Goal: Communication & Community: Answer question/provide support

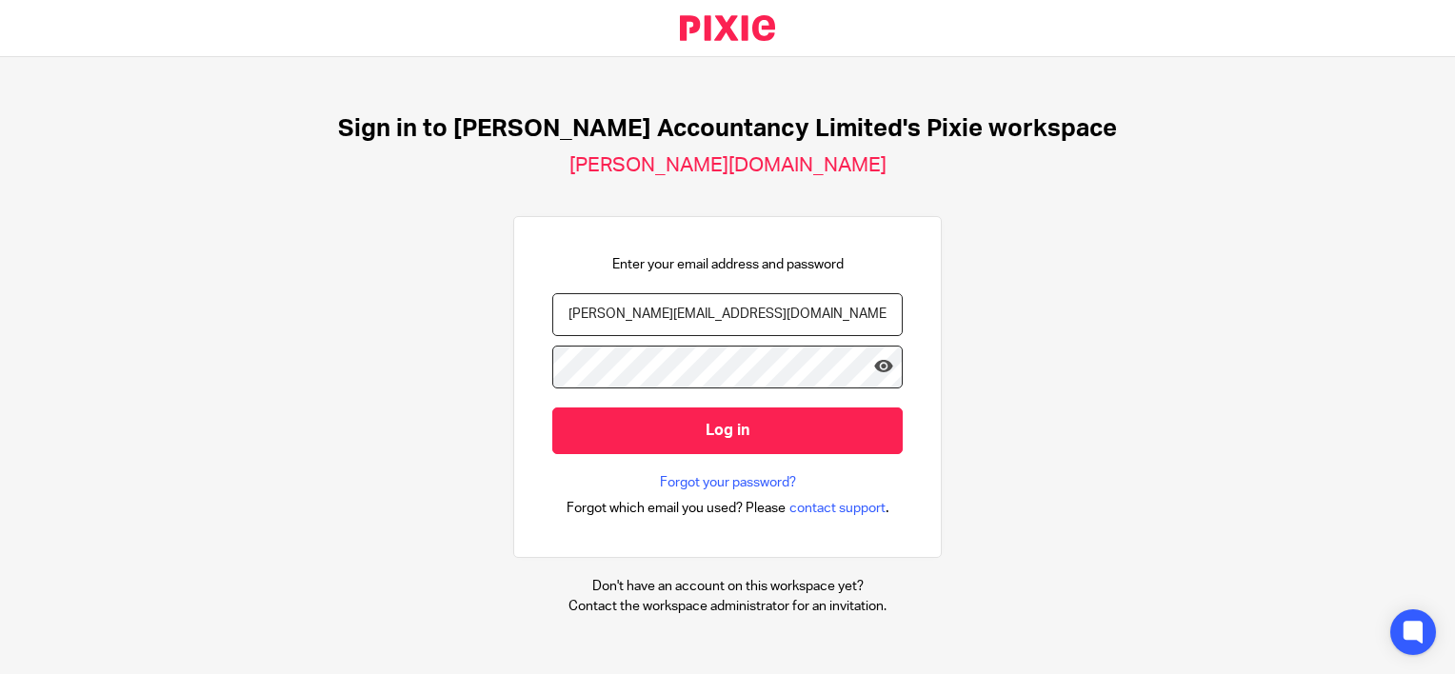
type input "[PERSON_NAME][EMAIL_ADDRESS][DOMAIN_NAME]"
click at [552, 408] on input "Log in" at bounding box center [727, 431] width 351 height 47
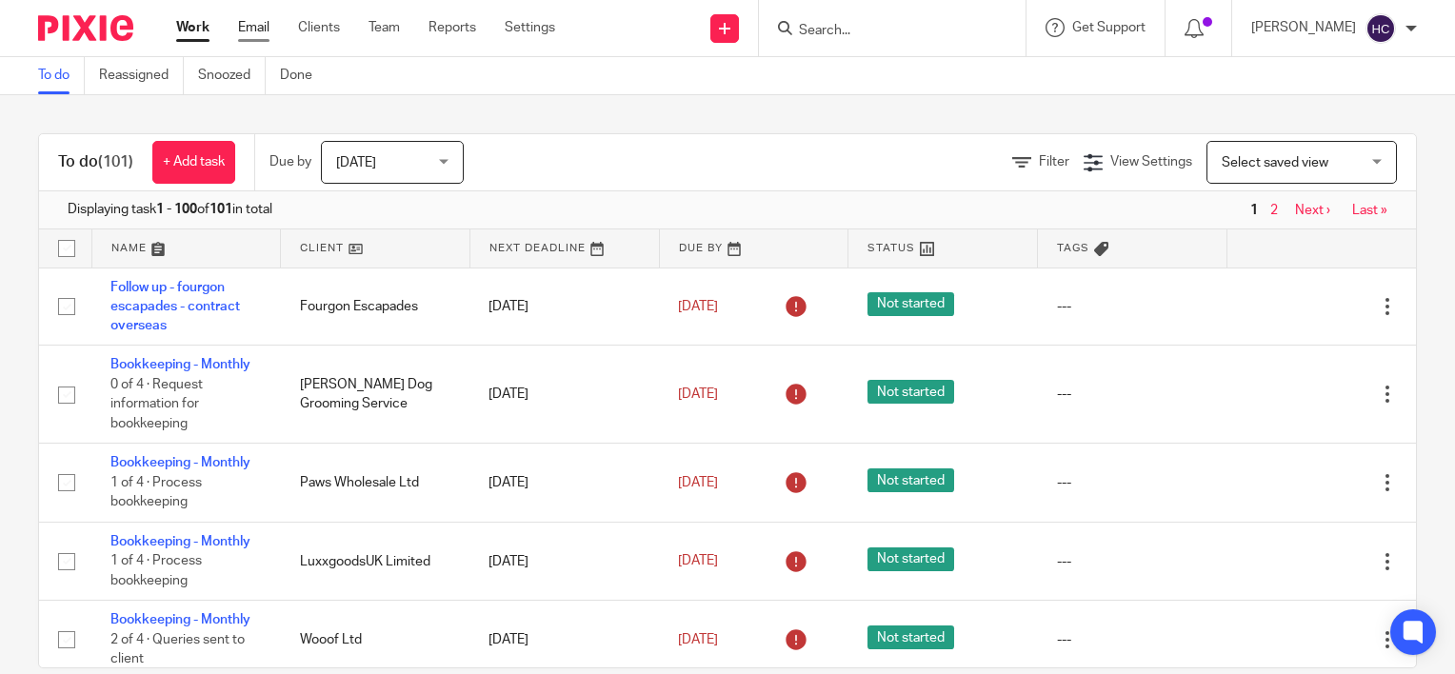
click at [251, 23] on link "Email" at bounding box center [253, 27] width 31 height 19
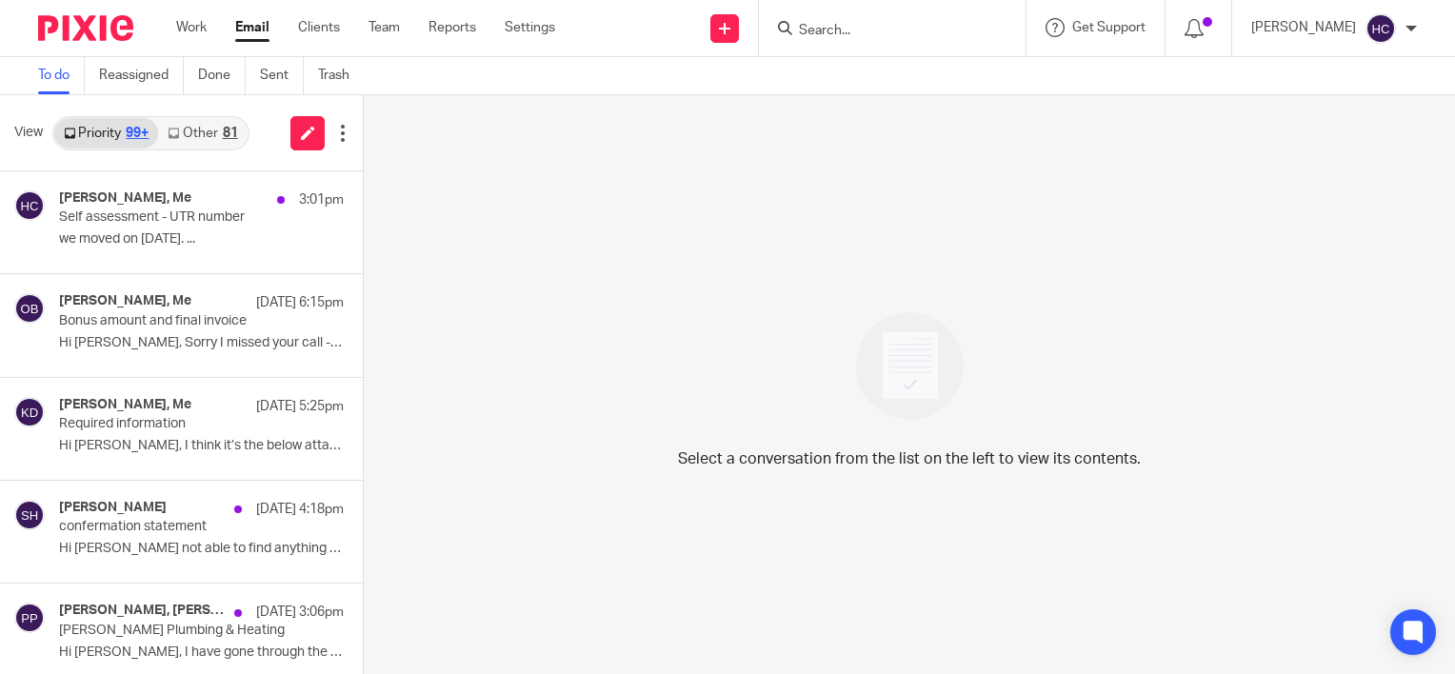
click at [198, 128] on link "Other 81" at bounding box center [202, 133] width 89 height 30
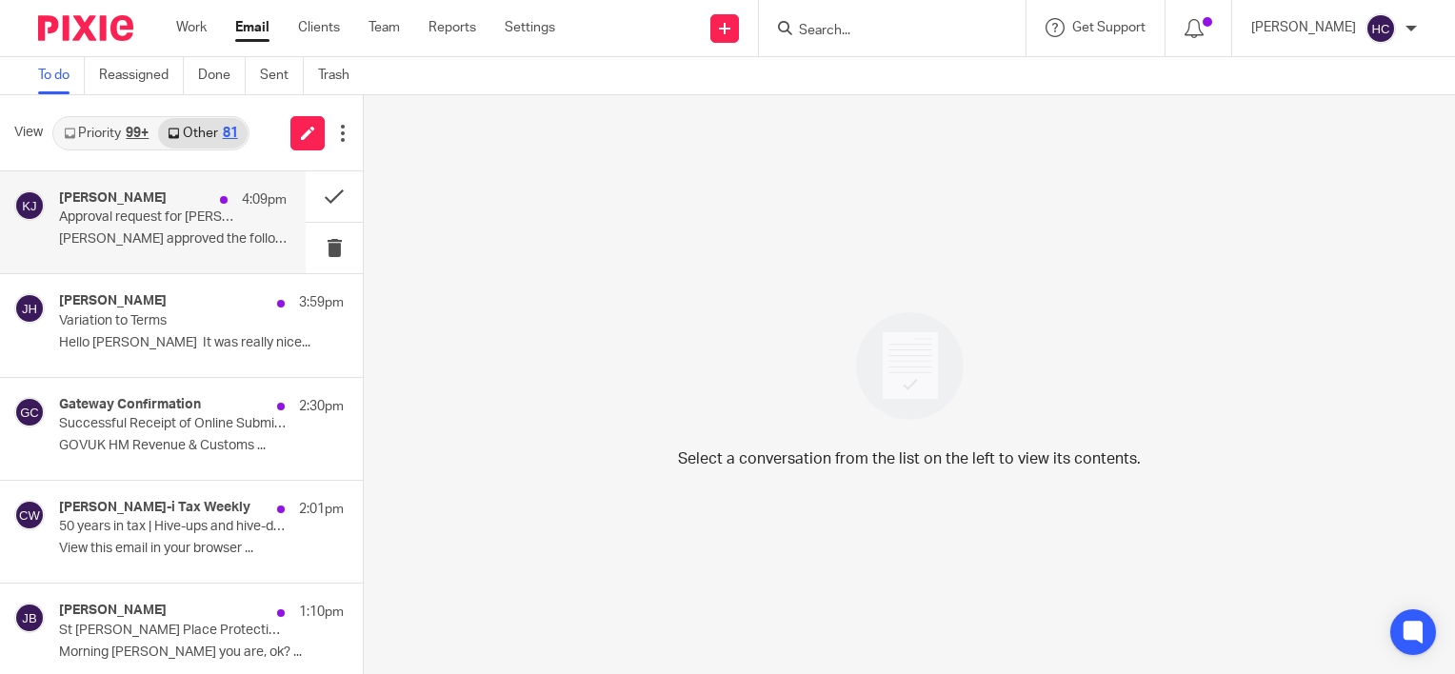
click at [166, 217] on p "Approval request for [PERSON_NAME] is complete" at bounding box center [150, 218] width 182 height 16
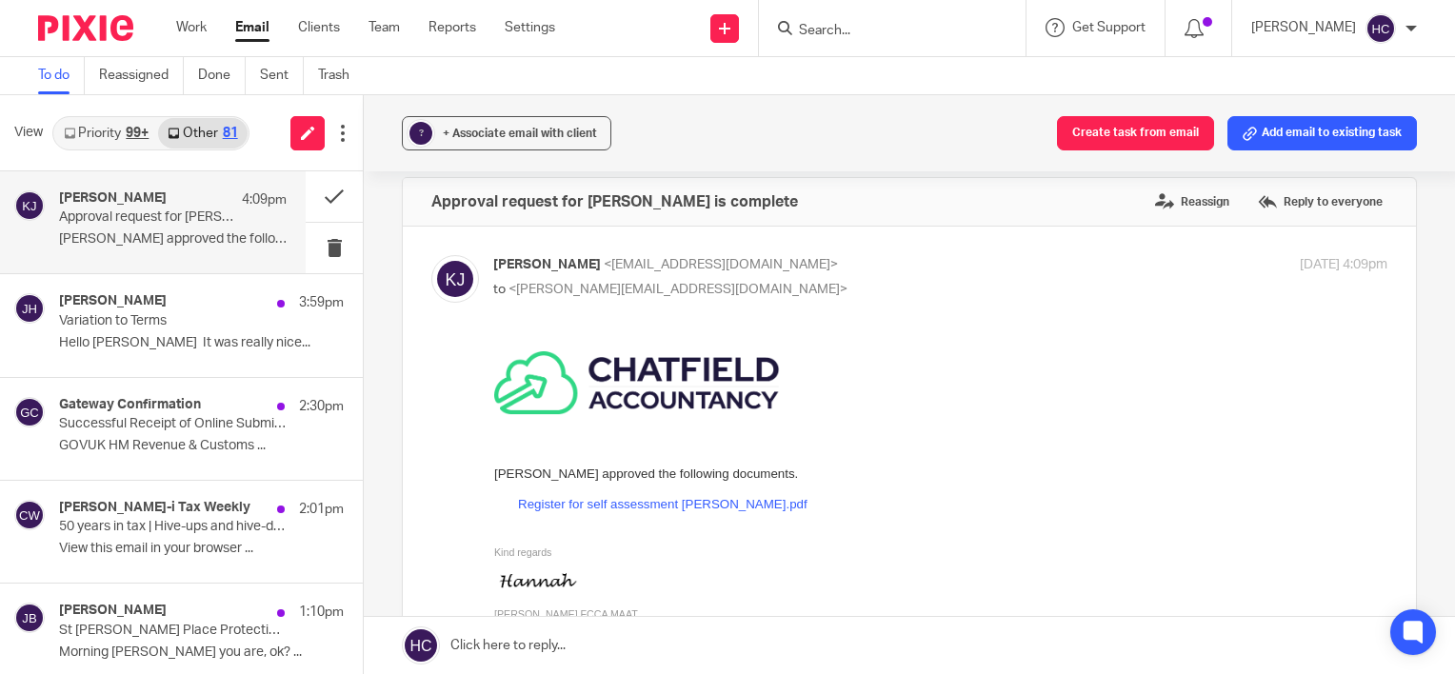
scroll to position [19, 0]
click at [96, 126] on link "Priority 99+" at bounding box center [106, 133] width 104 height 30
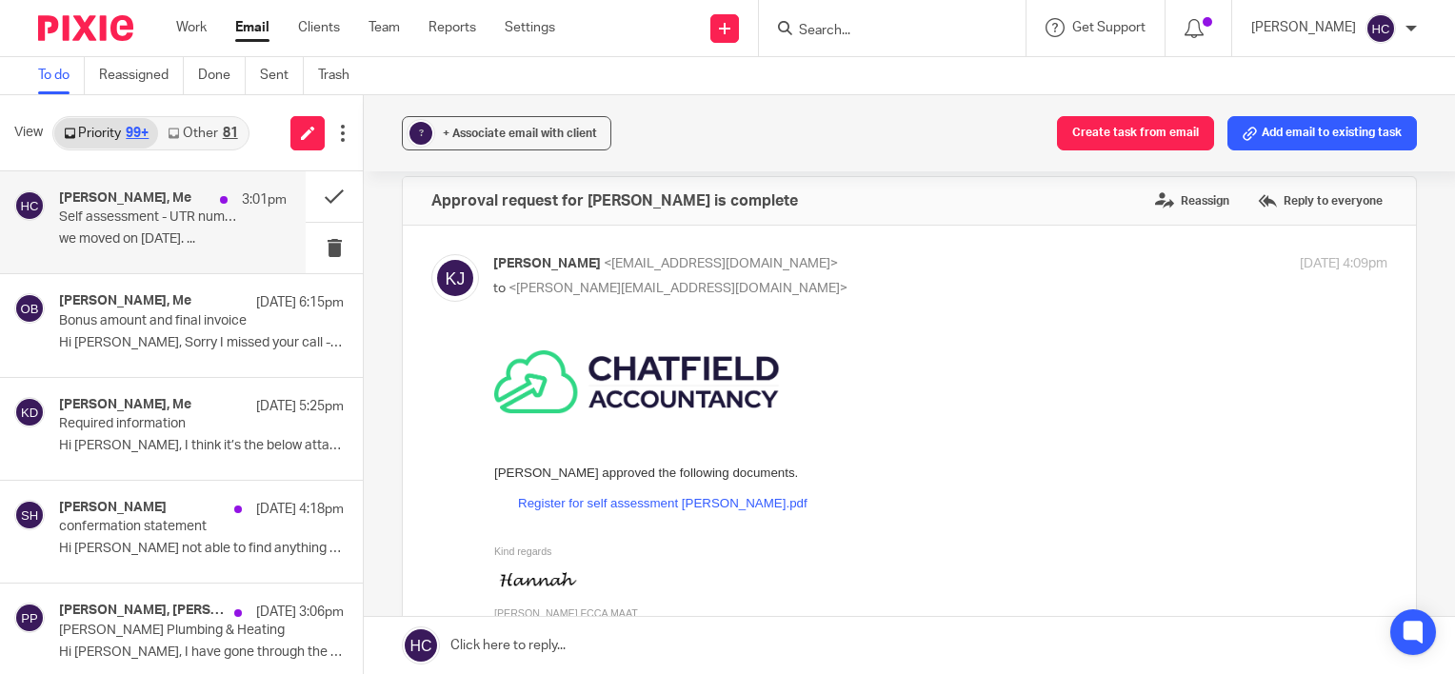
click at [102, 212] on p "Self assessment - UTR number" at bounding box center [150, 218] width 182 height 16
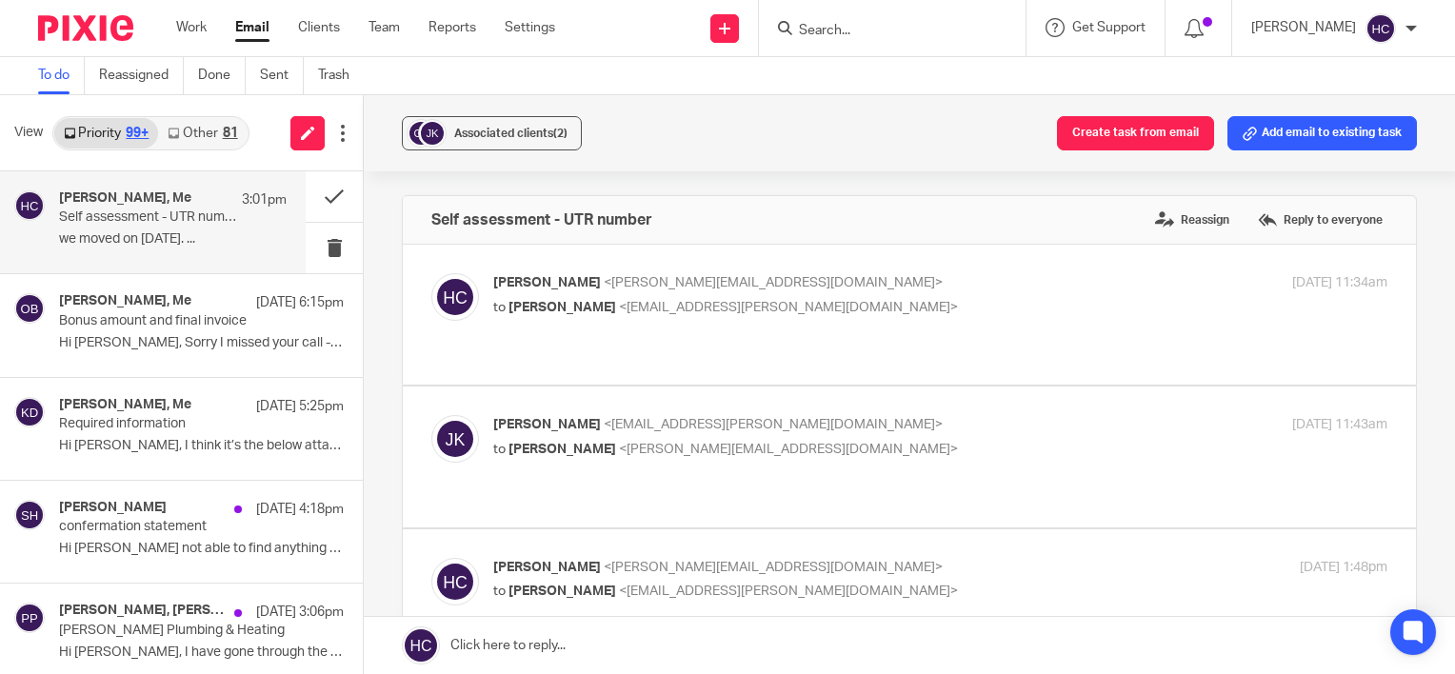
scroll to position [0, 0]
click at [525, 293] on div "[PERSON_NAME] <[PERSON_NAME][EMAIL_ADDRESS][DOMAIN_NAME]> to [PERSON_NAME] <[EM…" at bounding box center [791, 295] width 596 height 44
checkbox input "true"
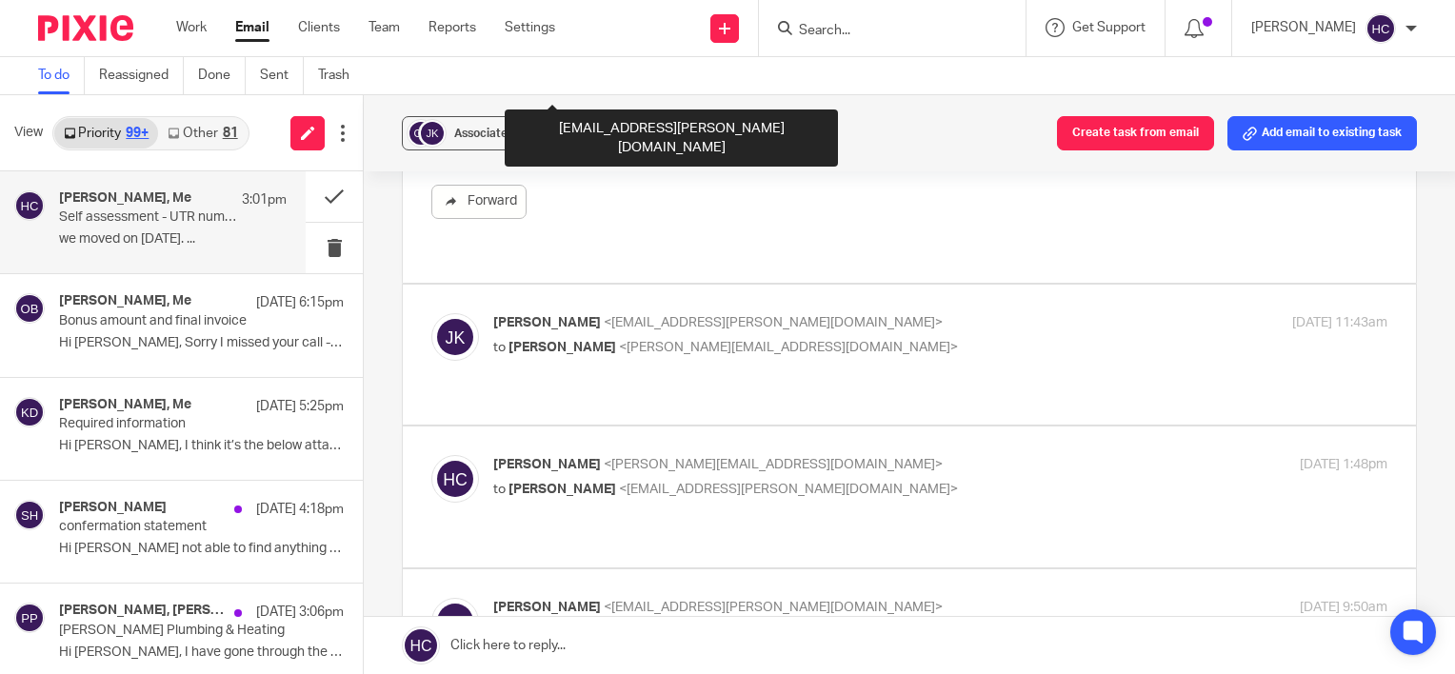
scroll to position [370, 0]
click at [525, 314] on span "[PERSON_NAME]" at bounding box center [547, 320] width 108 height 13
checkbox input "true"
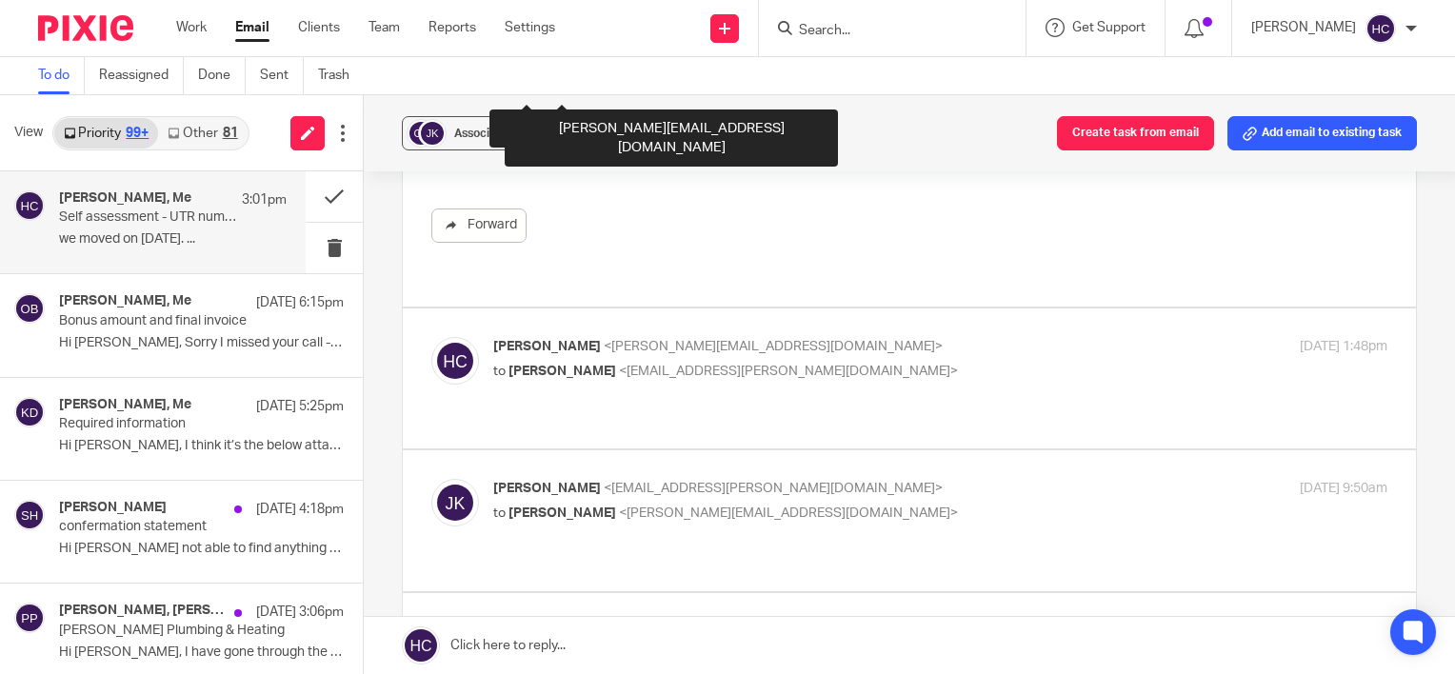
scroll to position [1897, 0]
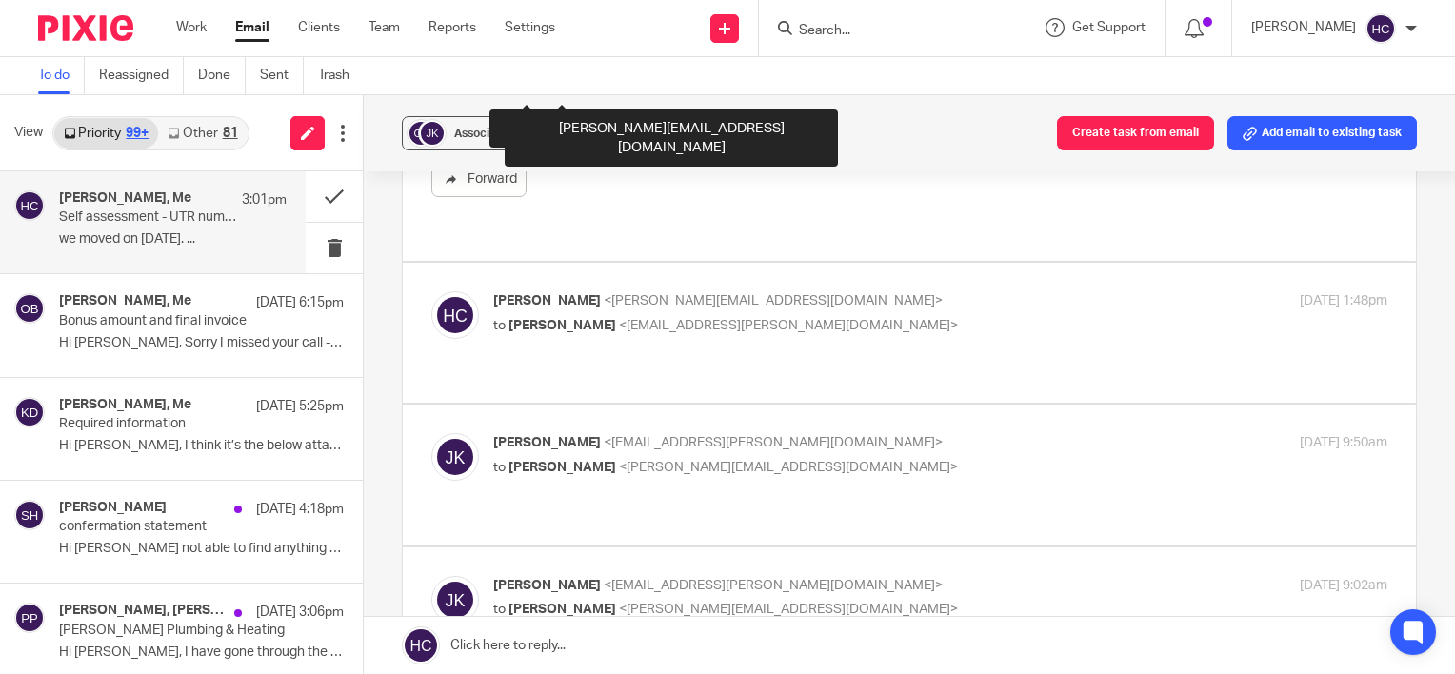
click at [525, 316] on p "to [PERSON_NAME] <[EMAIL_ADDRESS][PERSON_NAME][DOMAIN_NAME]>" at bounding box center [791, 326] width 596 height 20
checkbox input "true"
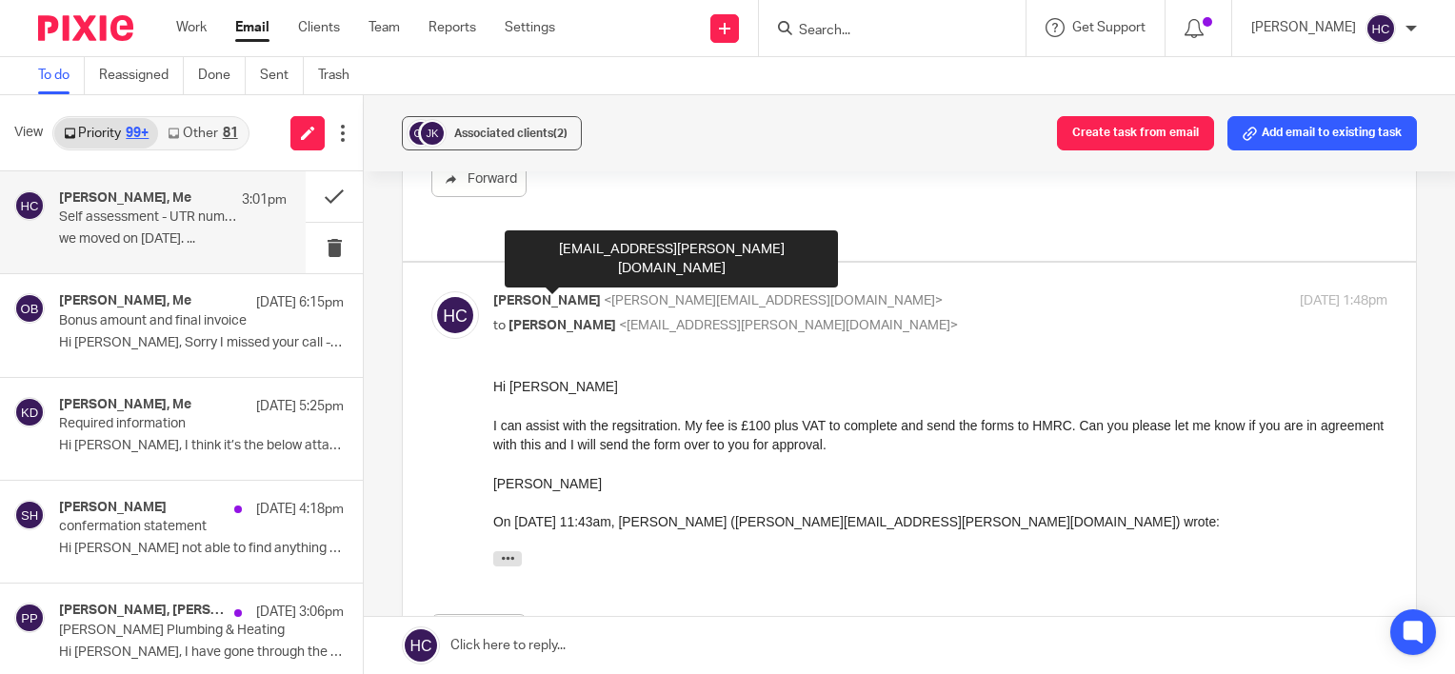
scroll to position [0, 0]
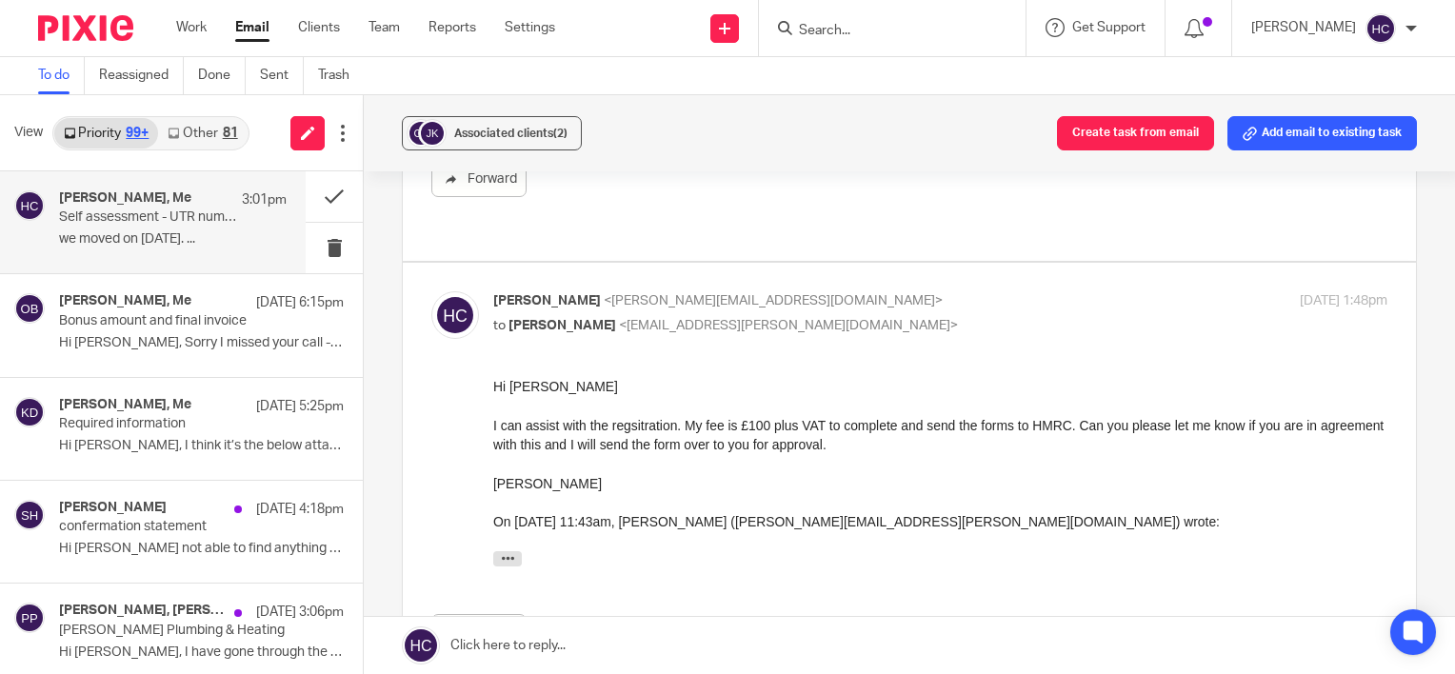
click at [488, 626] on link at bounding box center [910, 645] width 1092 height 57
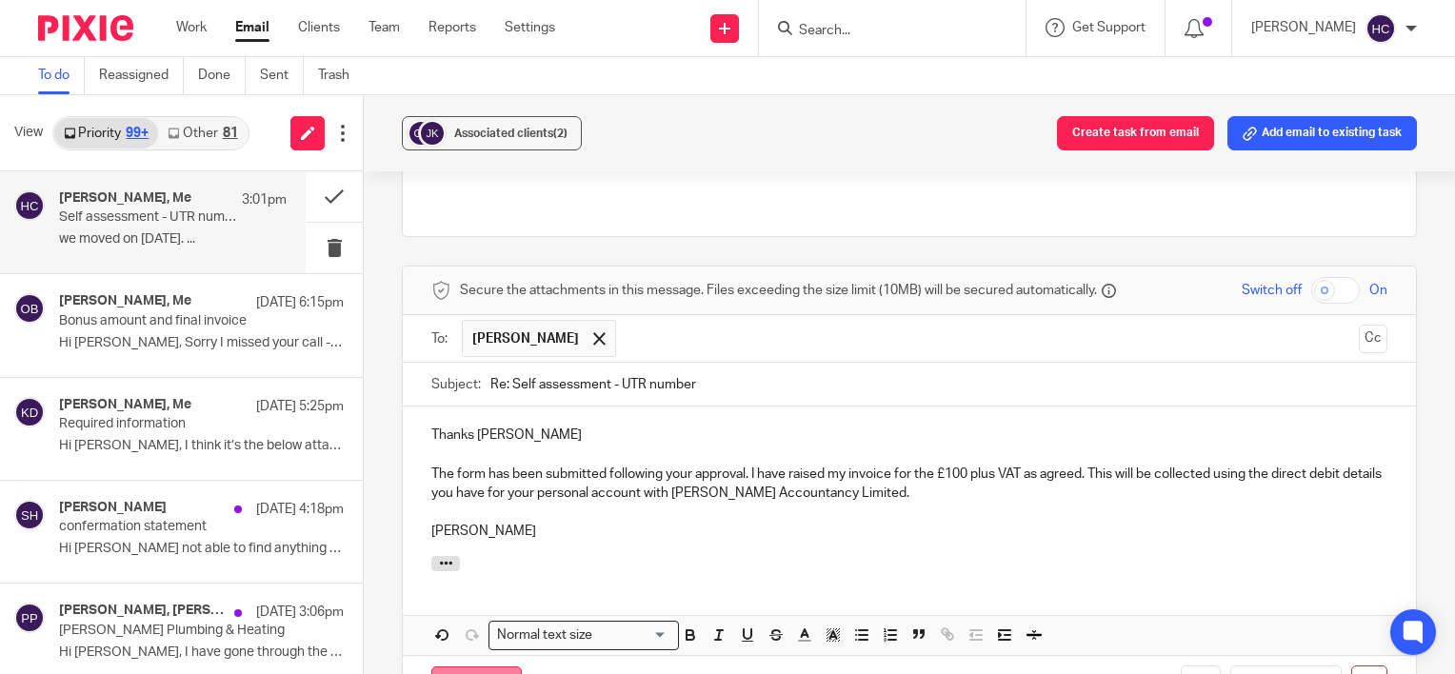
click at [462, 667] on input "Send" at bounding box center [476, 687] width 90 height 41
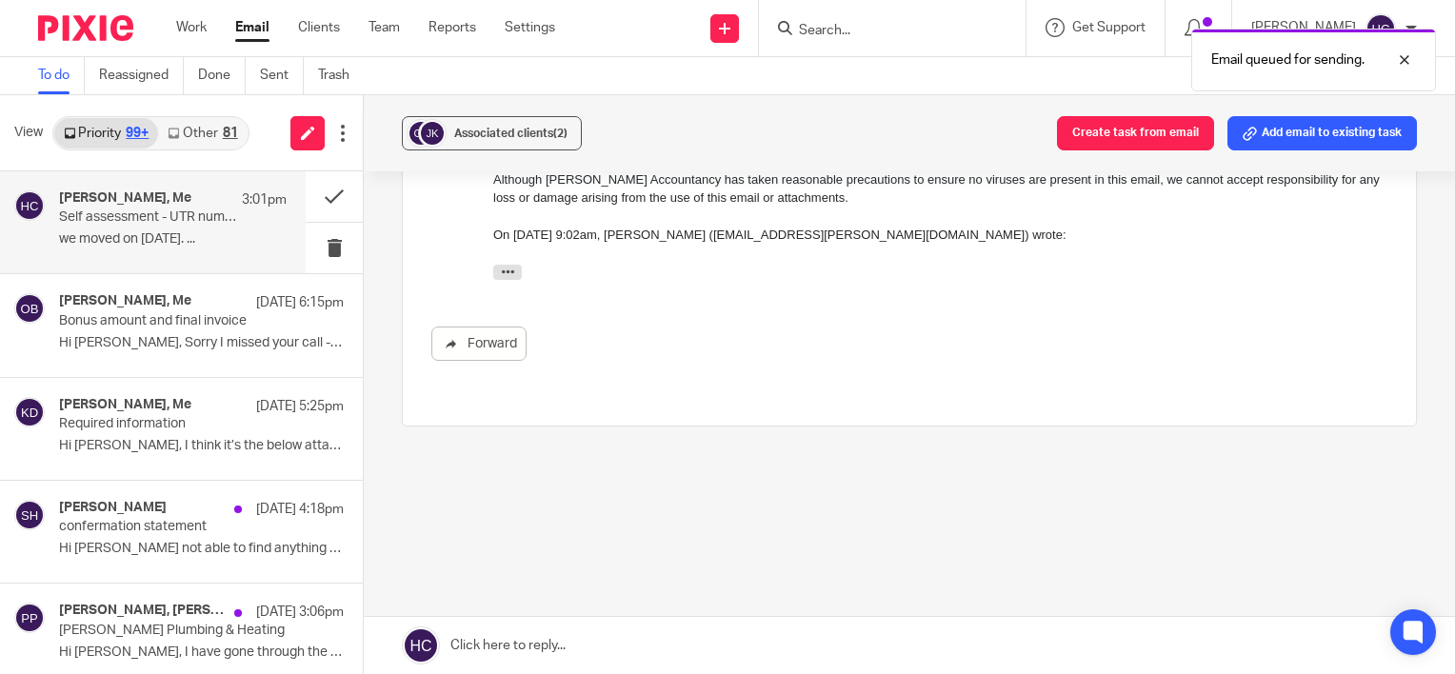
scroll to position [3911, 0]
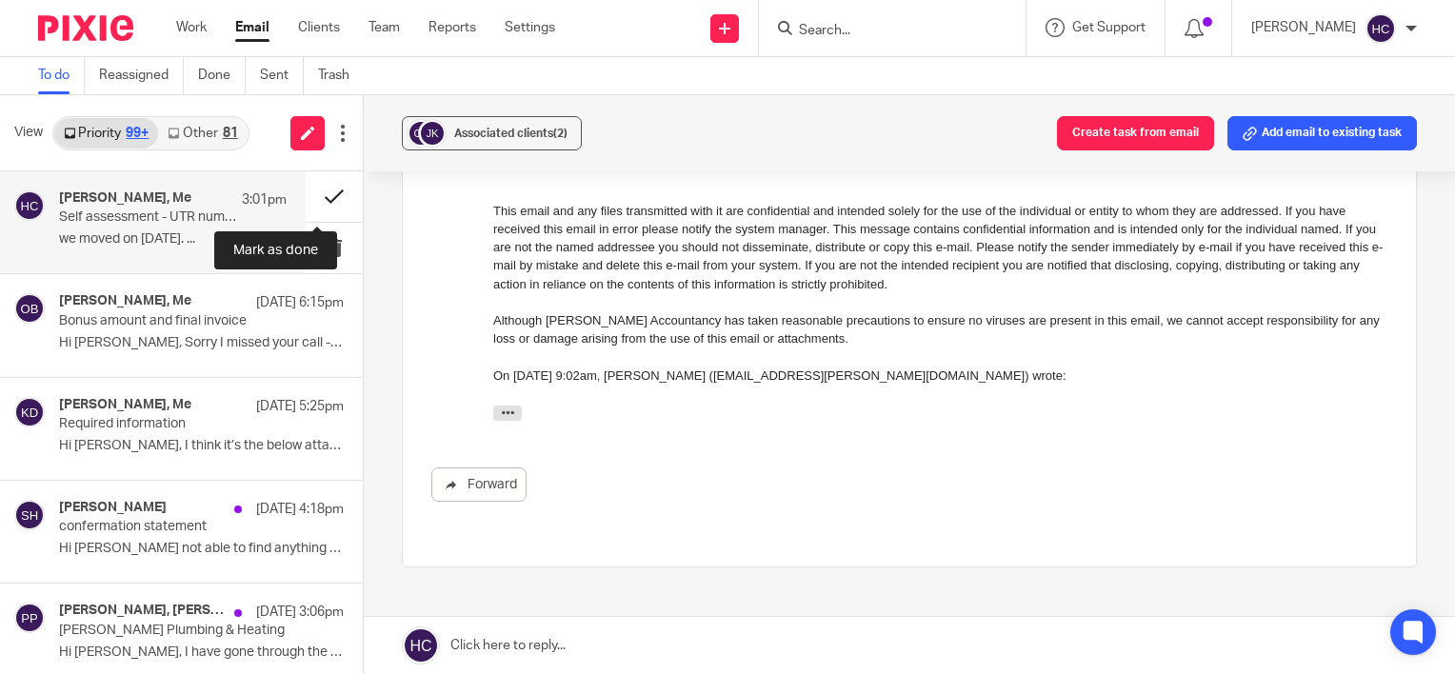
click at [317, 197] on button at bounding box center [334, 196] width 57 height 50
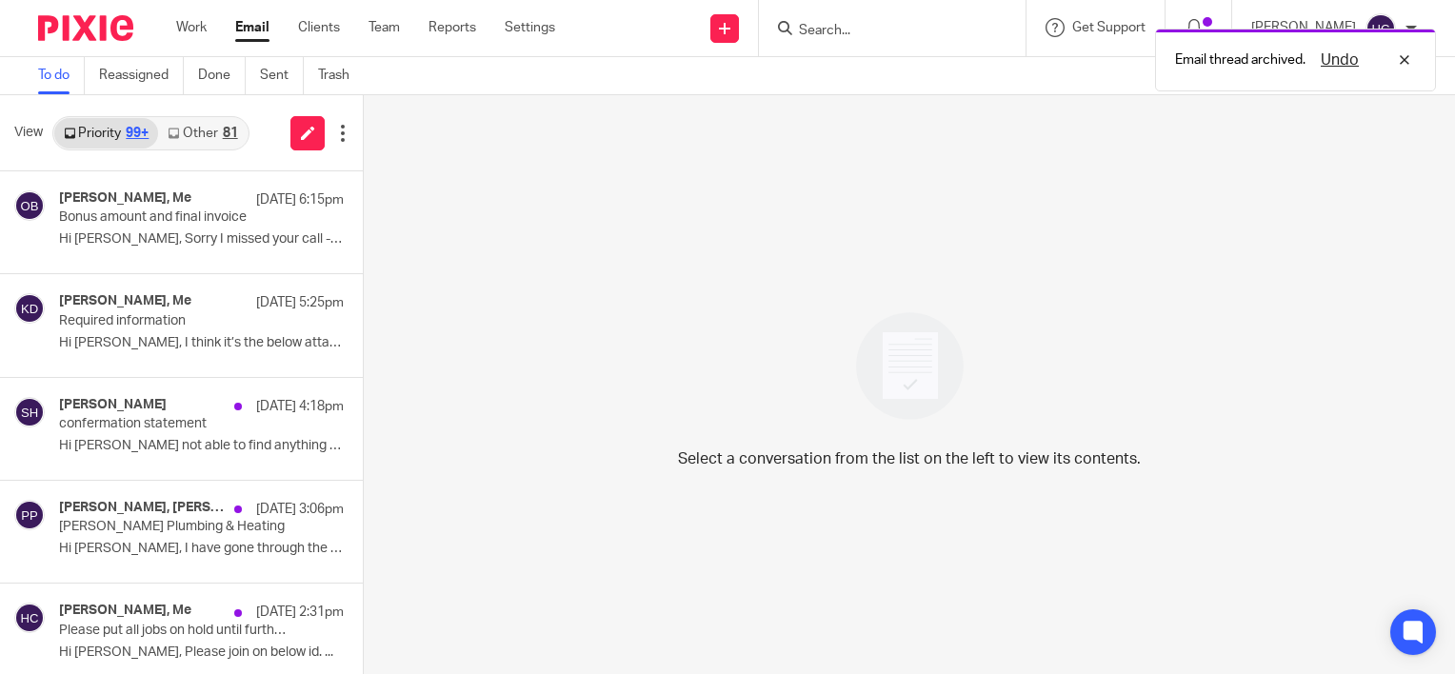
click at [209, 126] on link "Other 81" at bounding box center [202, 133] width 89 height 30
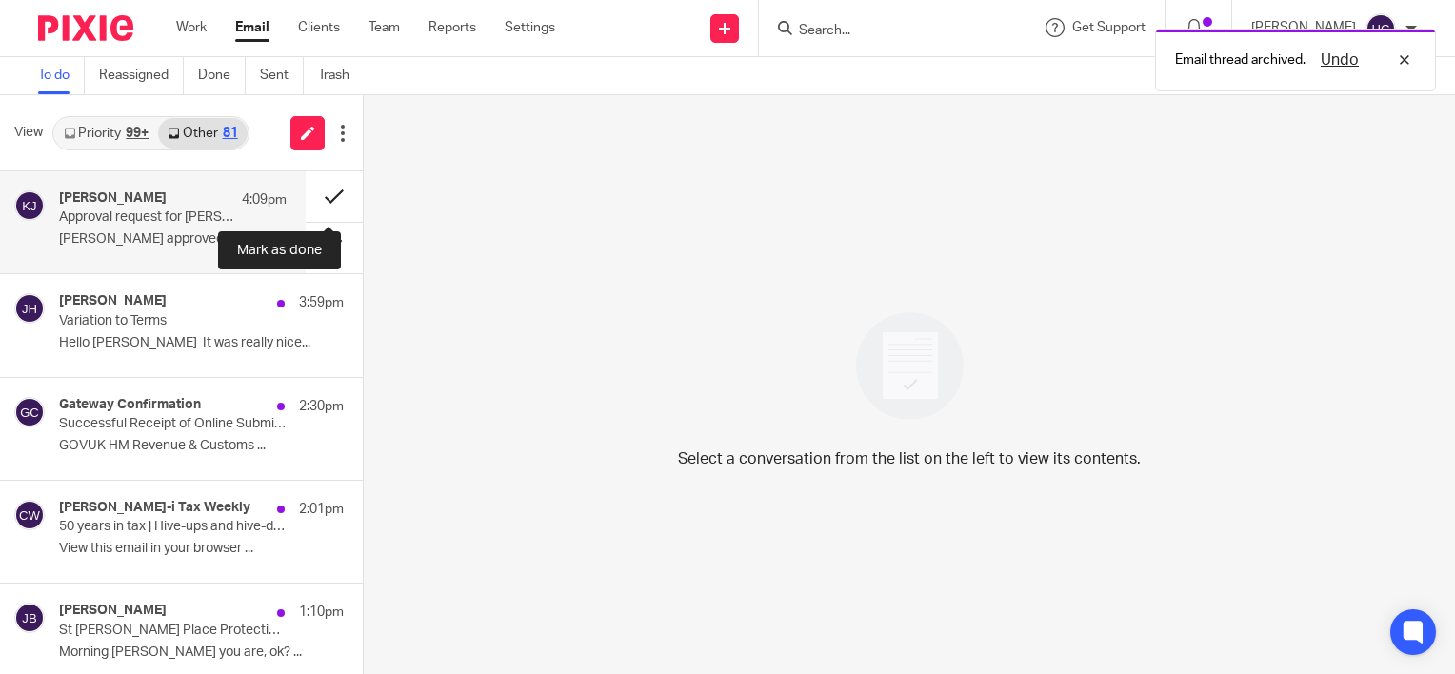
click at [330, 195] on button at bounding box center [334, 196] width 57 height 50
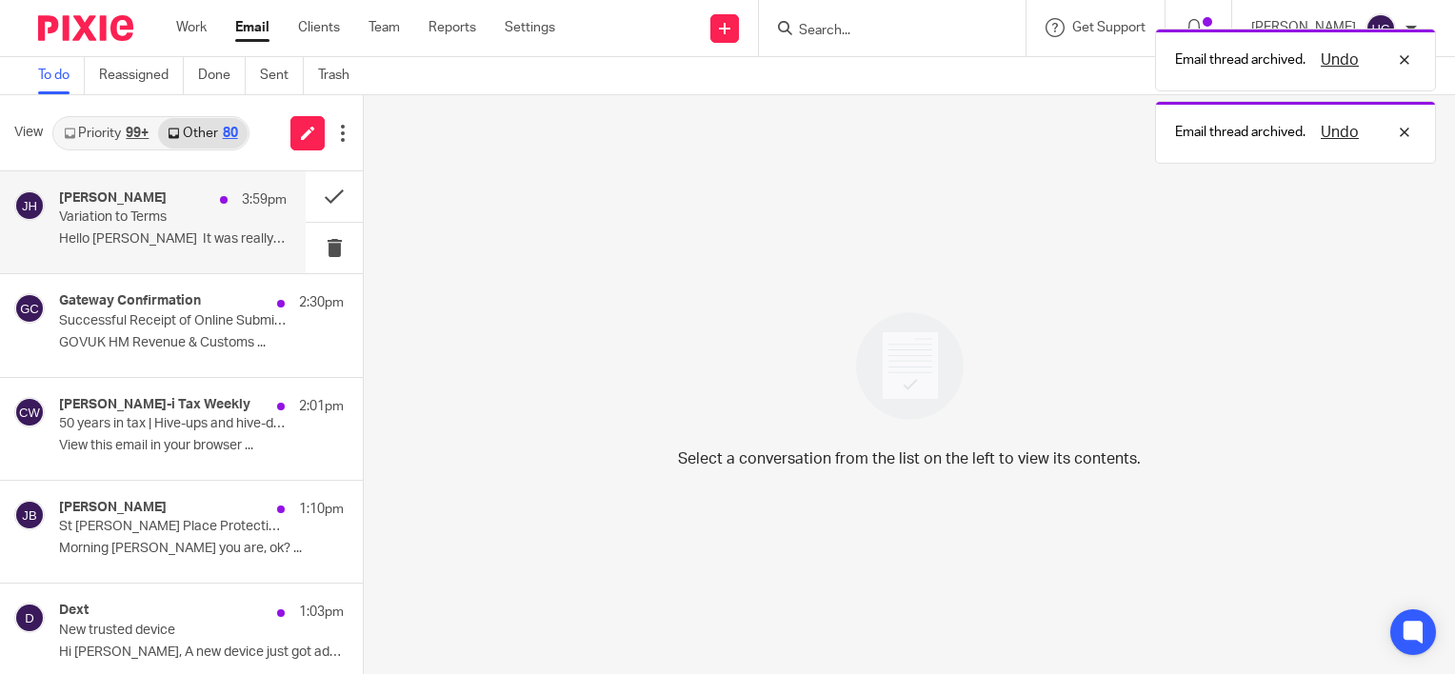
click at [186, 221] on p "Variation to Terms" at bounding box center [150, 218] width 182 height 16
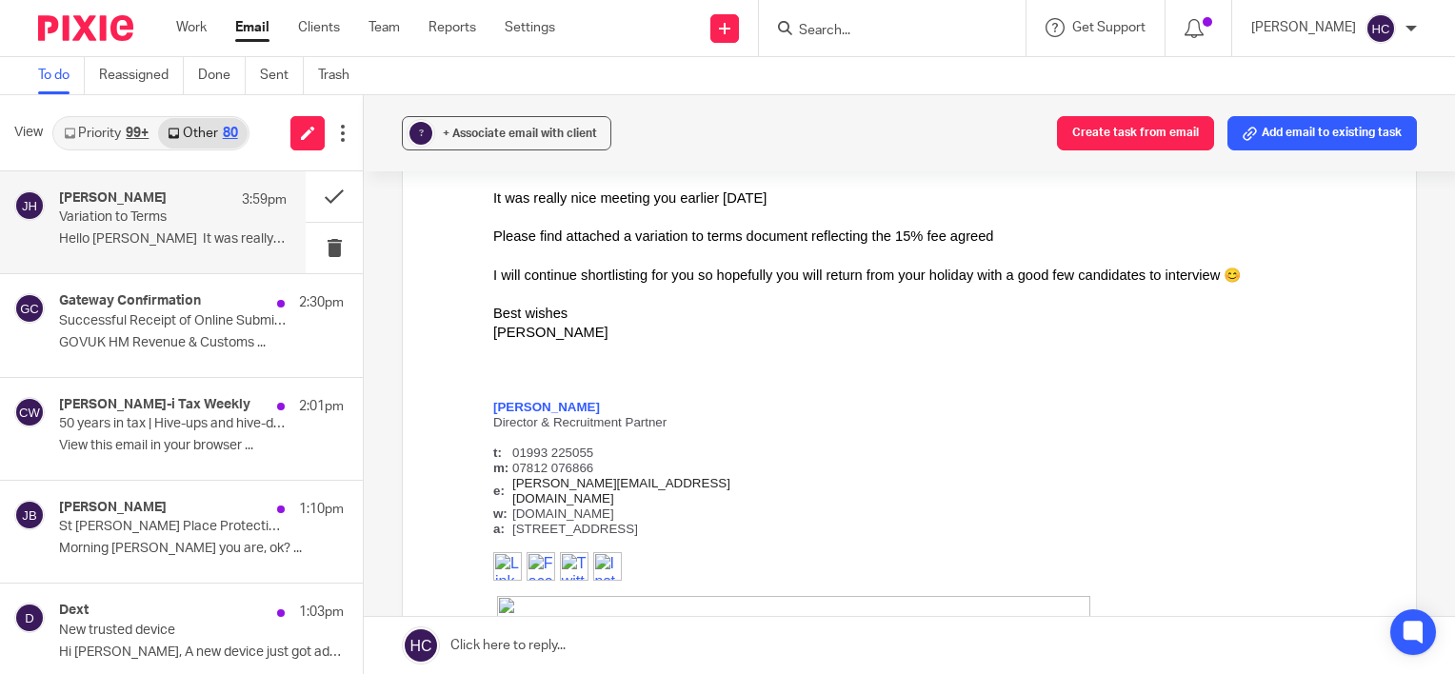
scroll to position [215, 0]
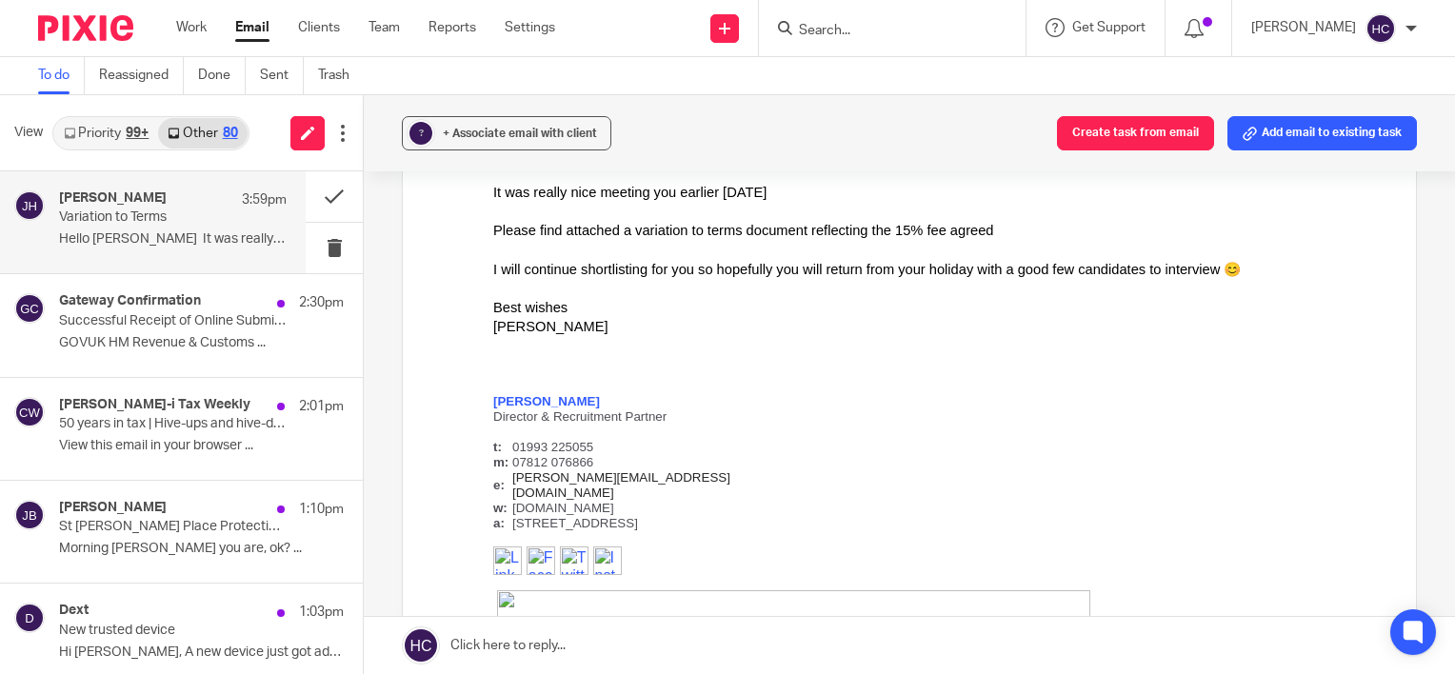
click at [530, 655] on link at bounding box center [910, 645] width 1092 height 57
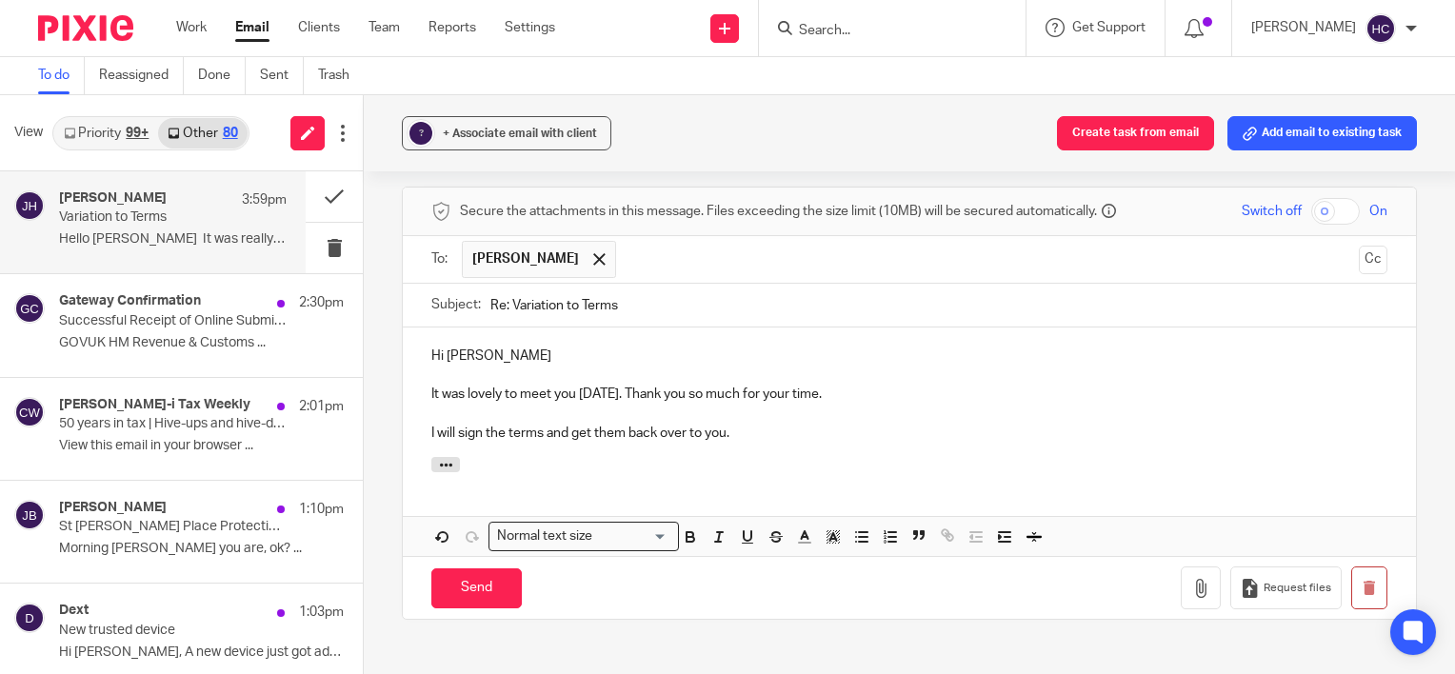
scroll to position [1301, 0]
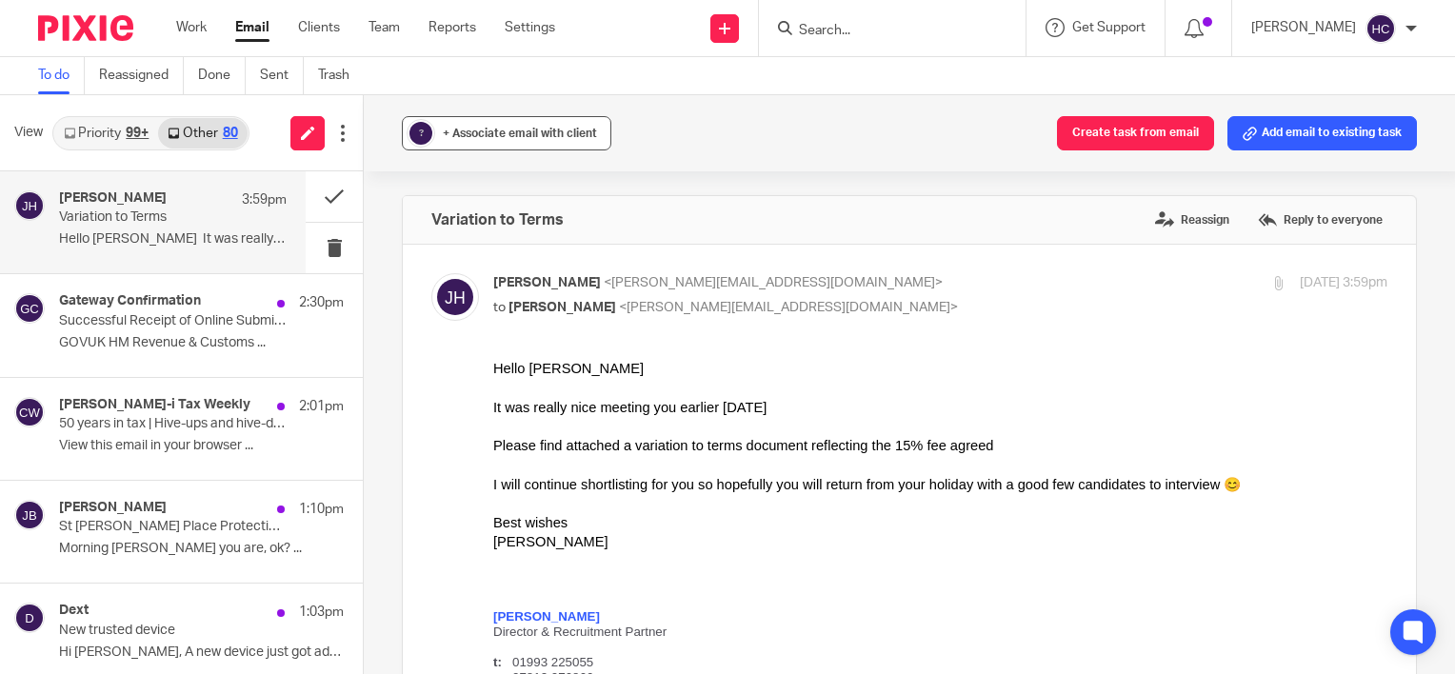
scroll to position [1301, 0]
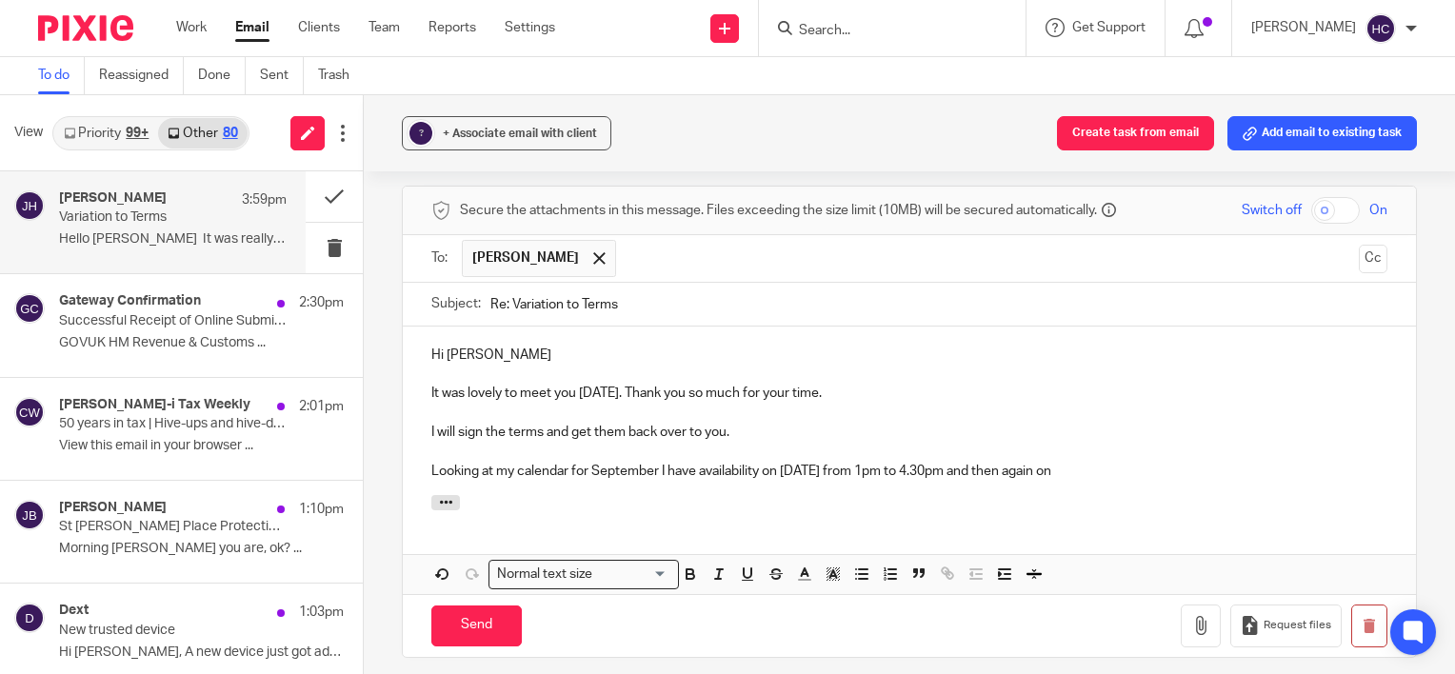
click at [1131, 462] on p "Looking at my calendar for September I have availability on [DATE] from 1pm to …" at bounding box center [909, 471] width 956 height 19
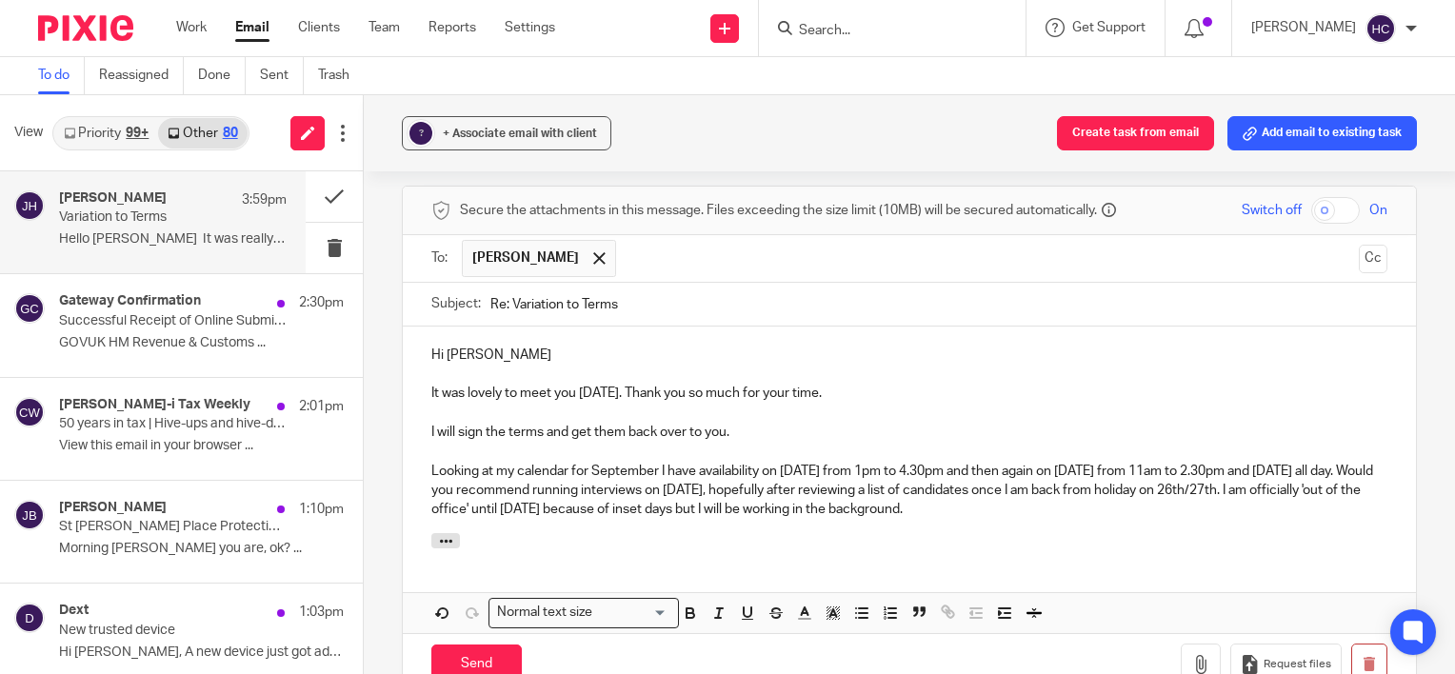
click at [1189, 483] on p "Looking at my calendar for September I have availability on [DATE] from 1pm to …" at bounding box center [909, 491] width 956 height 58
click at [913, 465] on p "Looking at my calendar for September I have availability on [DATE] from 1pm to …" at bounding box center [909, 491] width 956 height 58
drag, startPoint x: 1292, startPoint y: 495, endPoint x: 558, endPoint y: 464, distance: 734.1
click at [558, 464] on p "Looking at my calendar for September I have availability on [DATE] from 1pm to …" at bounding box center [909, 491] width 956 height 58
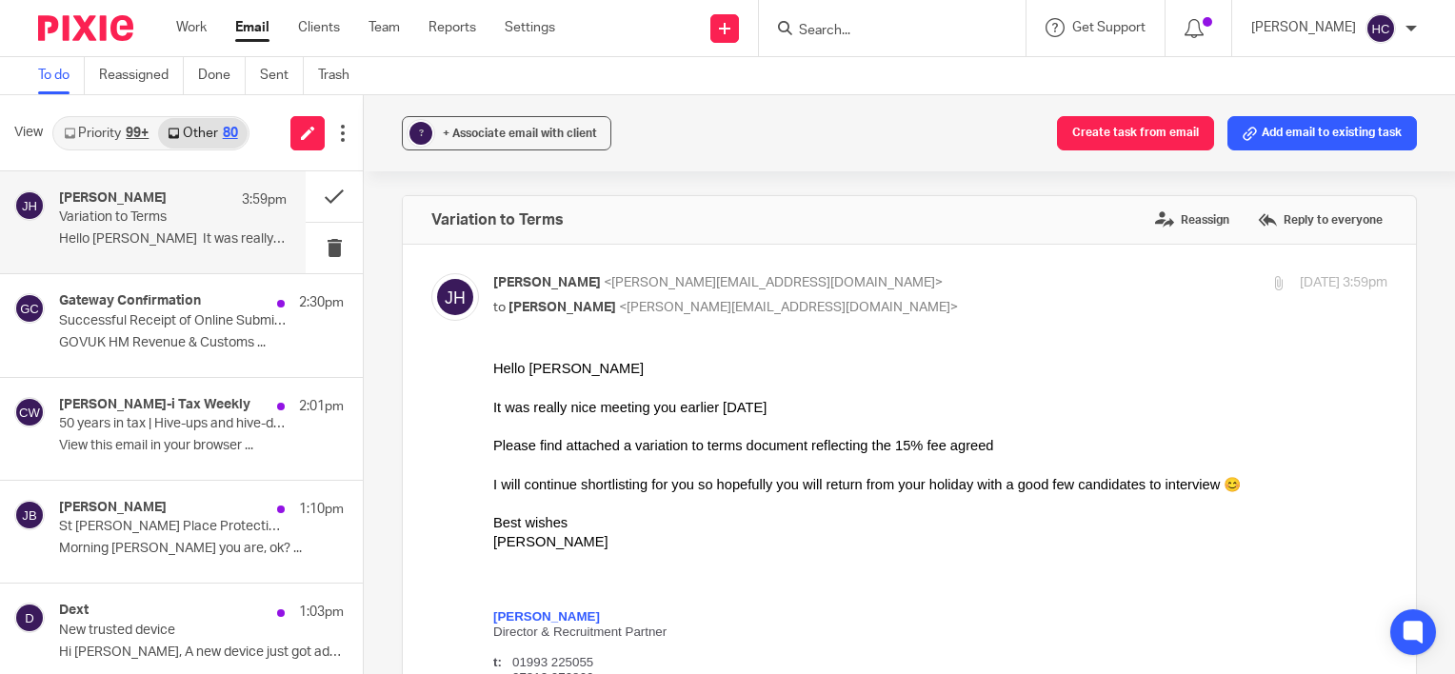
scroll to position [1301, 0]
